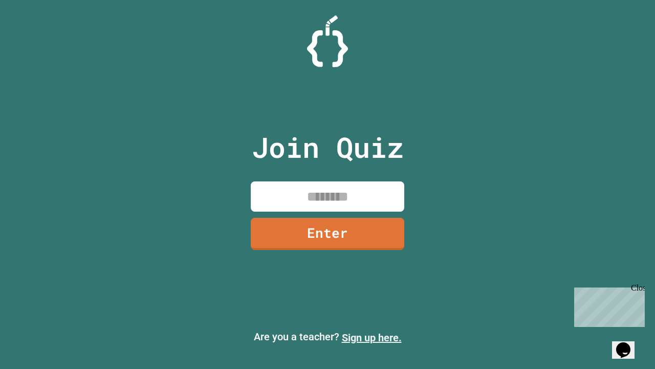
click at [372, 337] on link "Sign up here." at bounding box center [372, 337] width 60 height 12
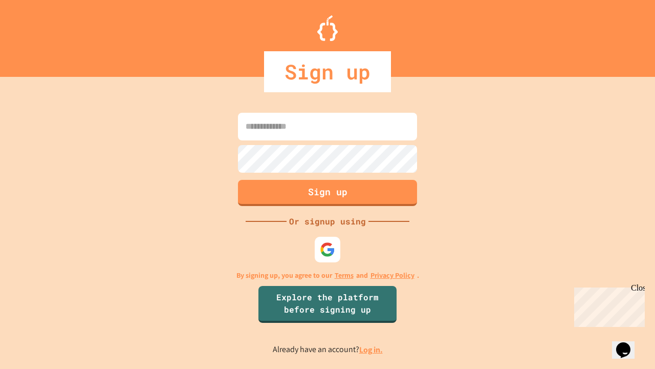
click at [372, 349] on link "Log in." at bounding box center [371, 349] width 24 height 11
